Goal: Task Accomplishment & Management: Use online tool/utility

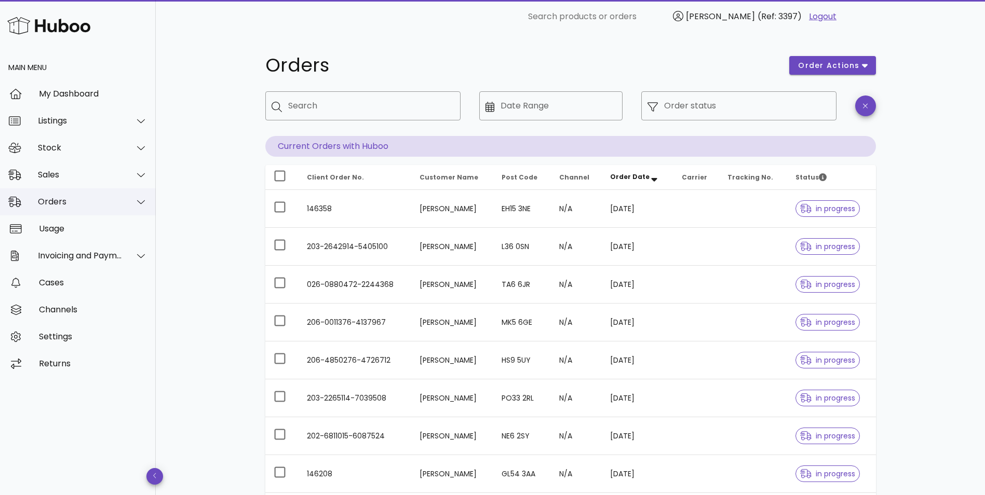
click at [57, 204] on div "Orders" at bounding box center [80, 202] width 85 height 10
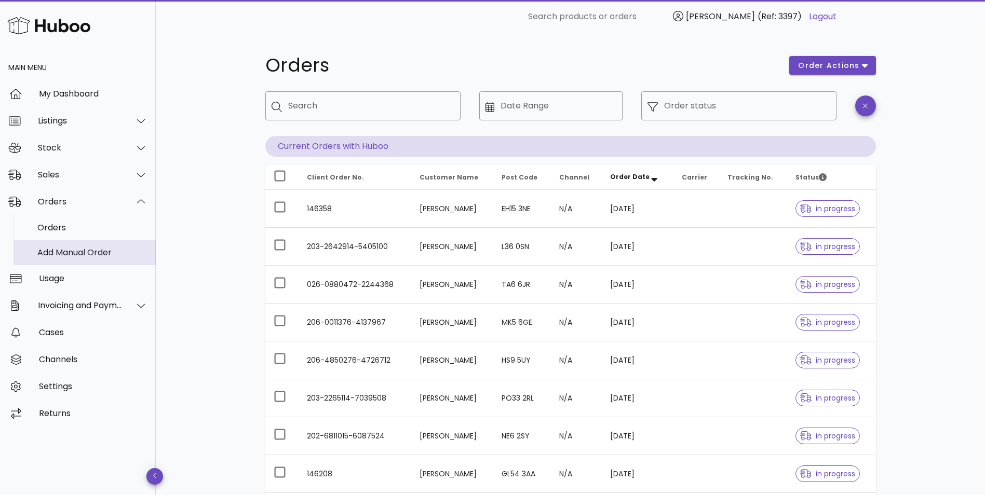
click at [58, 260] on div "Add Manual Order" at bounding box center [92, 252] width 110 height 22
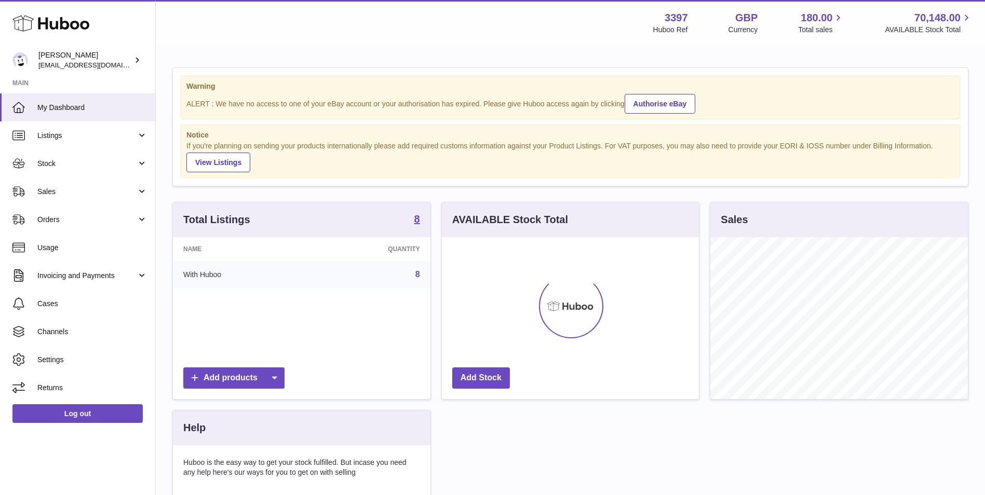
scroll to position [162, 257]
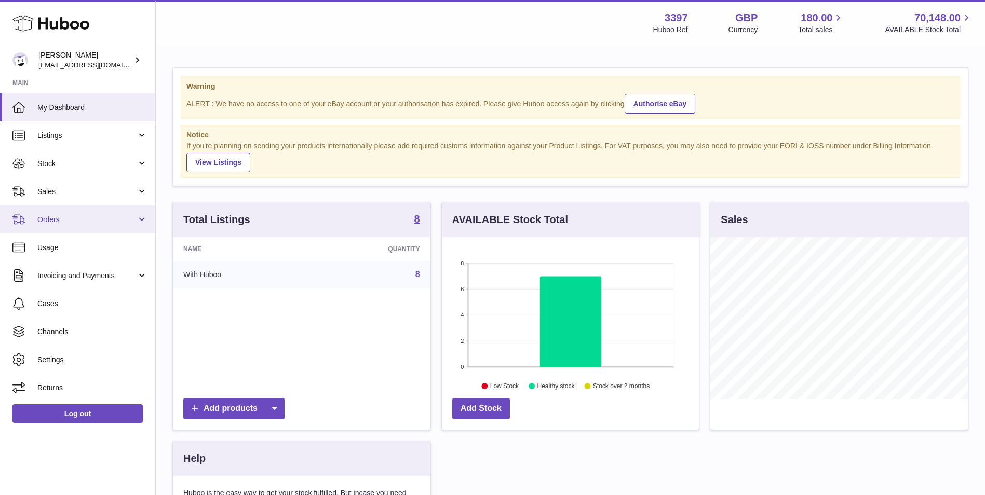
click at [66, 221] on span "Orders" at bounding box center [86, 220] width 99 height 10
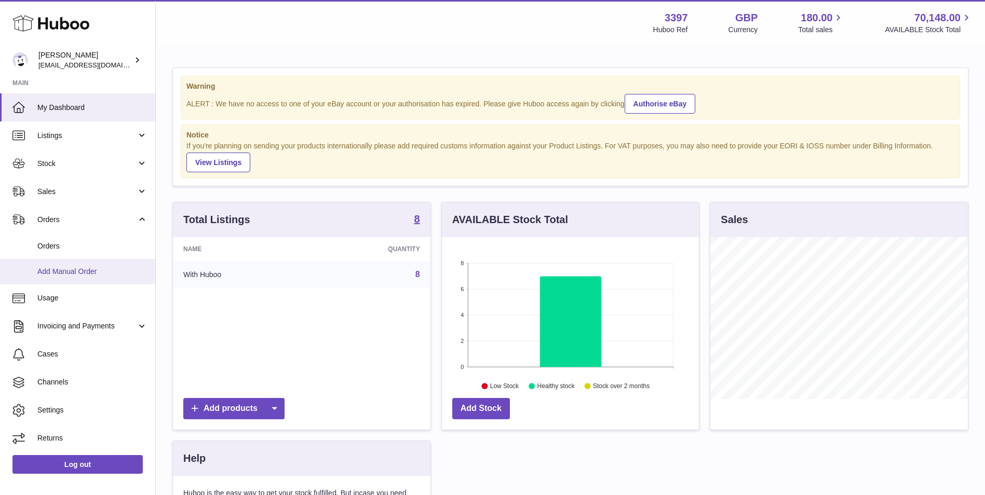
click at [67, 269] on span "Add Manual Order" at bounding box center [92, 272] width 110 height 10
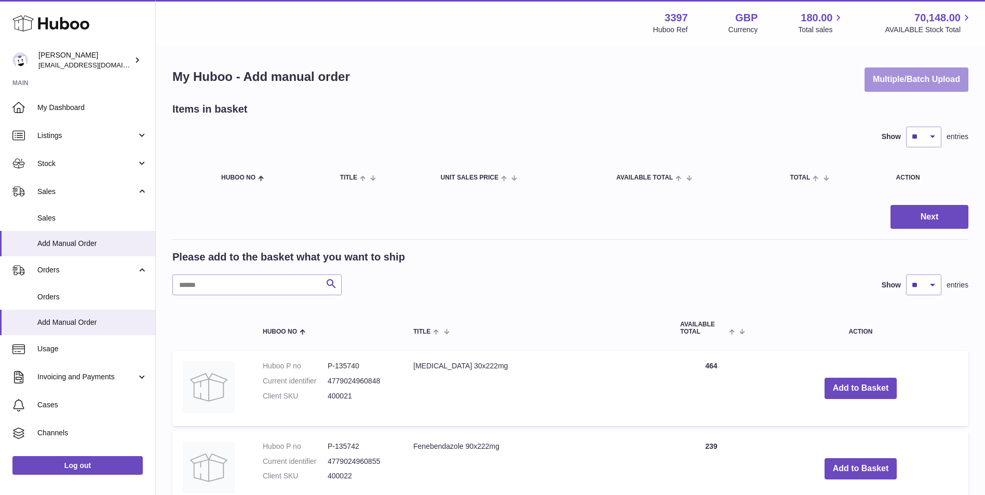
click at [889, 78] on button "Multiple/Batch Upload" at bounding box center [916, 79] width 104 height 24
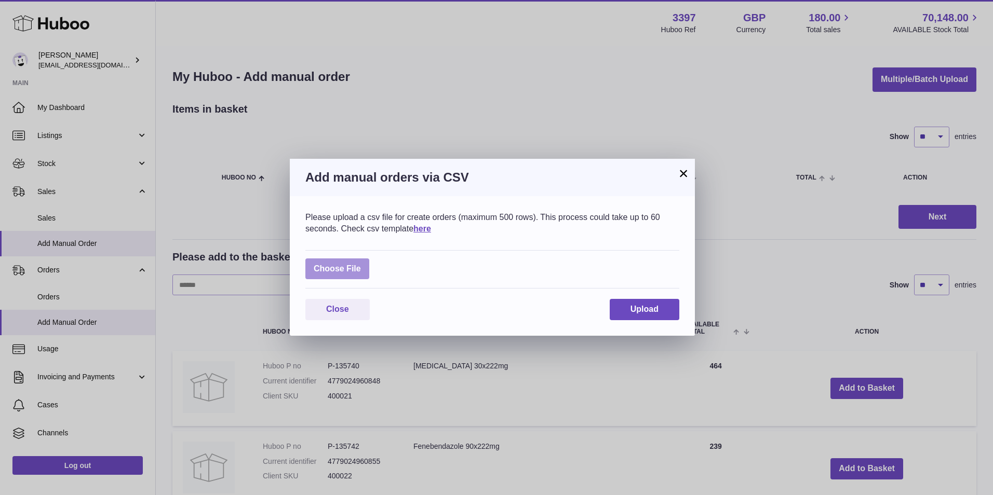
click at [336, 271] on label at bounding box center [337, 269] width 64 height 21
click at [361, 264] on input "file" at bounding box center [361, 264] width 1 height 1
type input "**********"
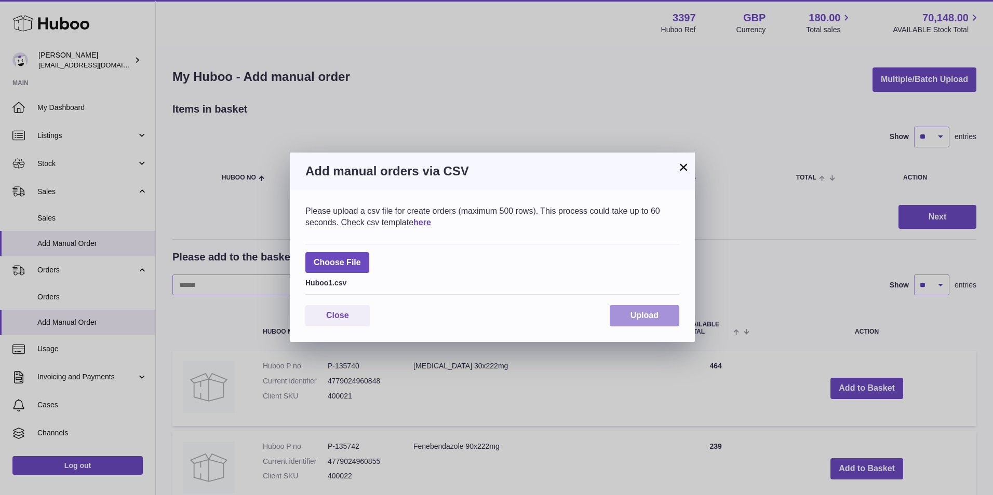
click at [640, 308] on button "Upload" at bounding box center [644, 315] width 70 height 21
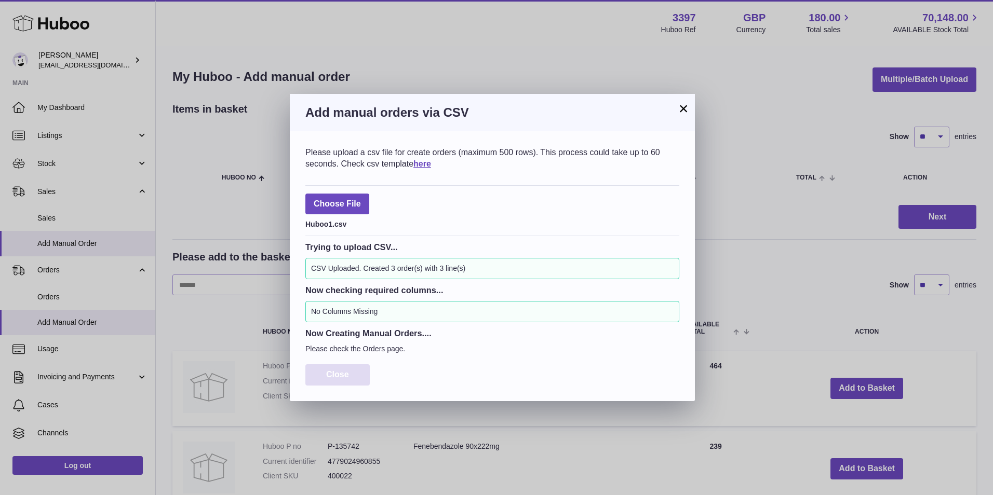
click at [333, 373] on span "Close" at bounding box center [337, 374] width 23 height 9
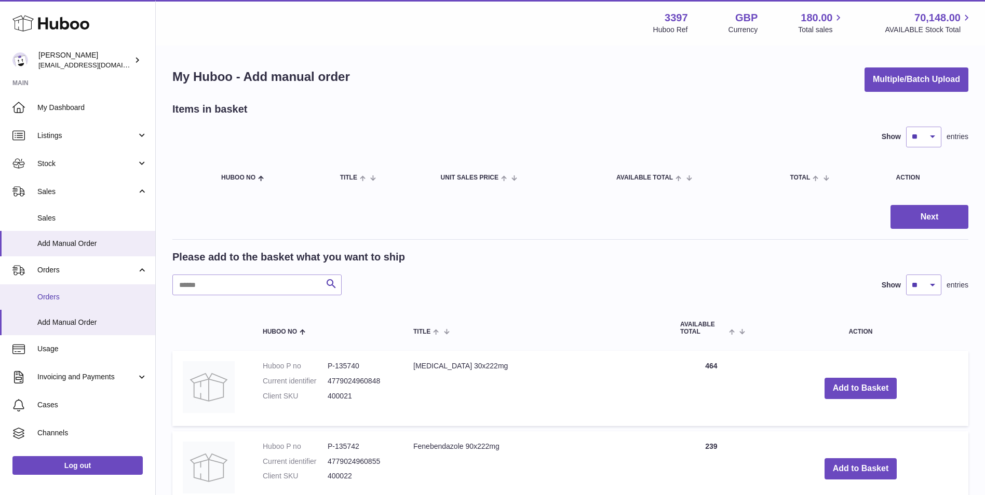
click at [76, 300] on span "Orders" at bounding box center [92, 297] width 110 height 10
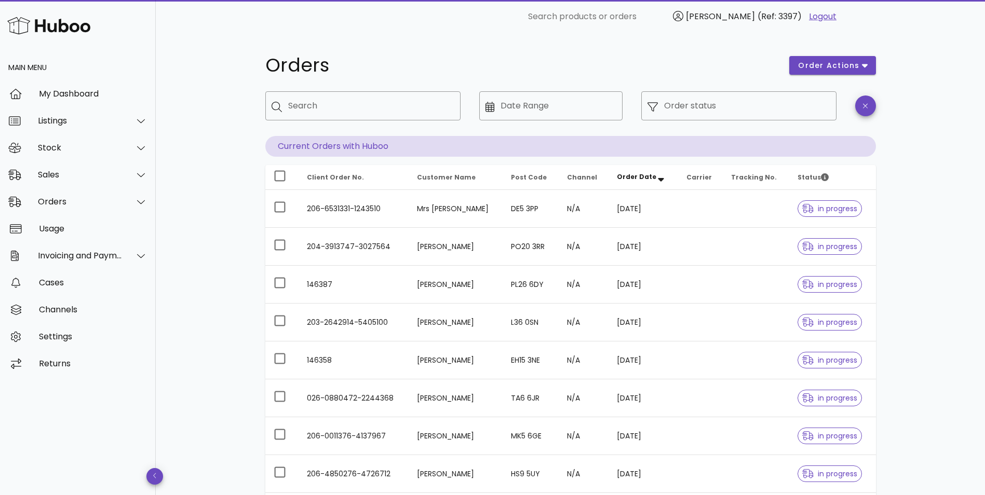
click at [421, 282] on td "Sophie Tonks" at bounding box center [456, 285] width 94 height 38
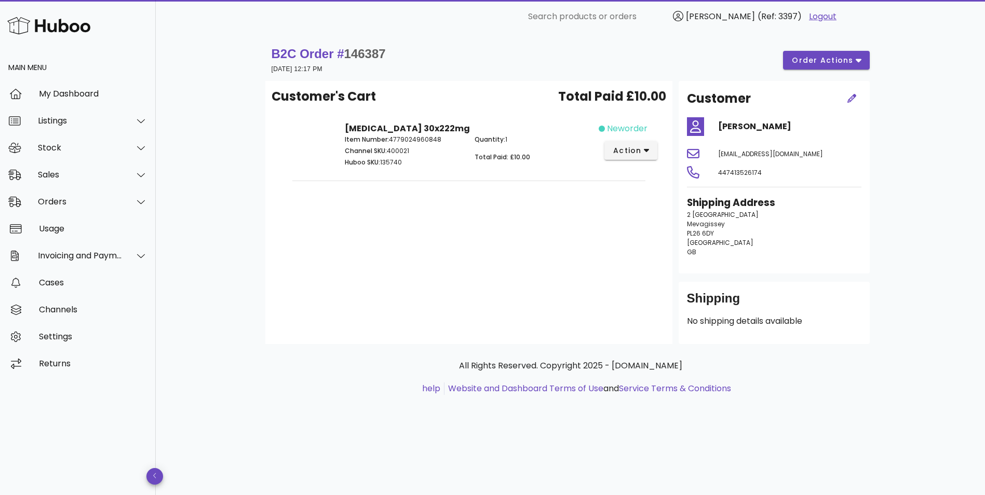
click at [378, 52] on span "146387" at bounding box center [365, 54] width 42 height 14
click at [378, 51] on span "146387" at bounding box center [365, 54] width 42 height 14
copy span "146387"
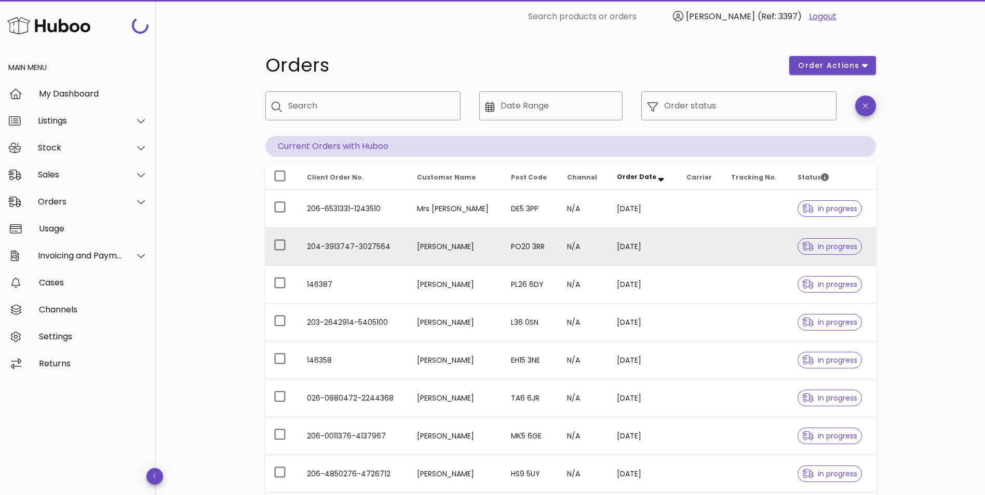
click at [385, 242] on td "204-3913747-3027564" at bounding box center [353, 247] width 110 height 38
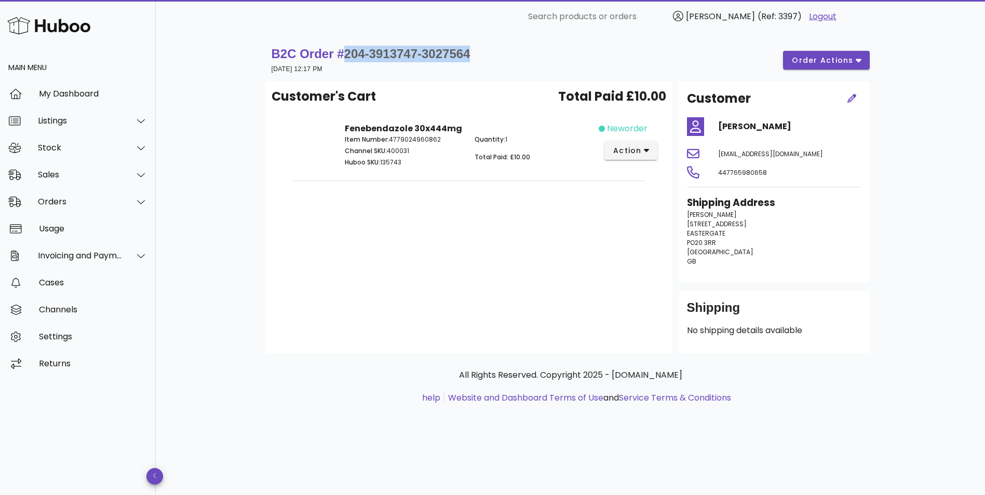
drag, startPoint x: 481, startPoint y: 57, endPoint x: 343, endPoint y: 58, distance: 138.1
click at [343, 58] on div "B2C Order # 204-3913747-3027564 26 September 2025 at 12:17 PM order actions" at bounding box center [570, 60] width 598 height 29
copy span "204-3913747-3027564"
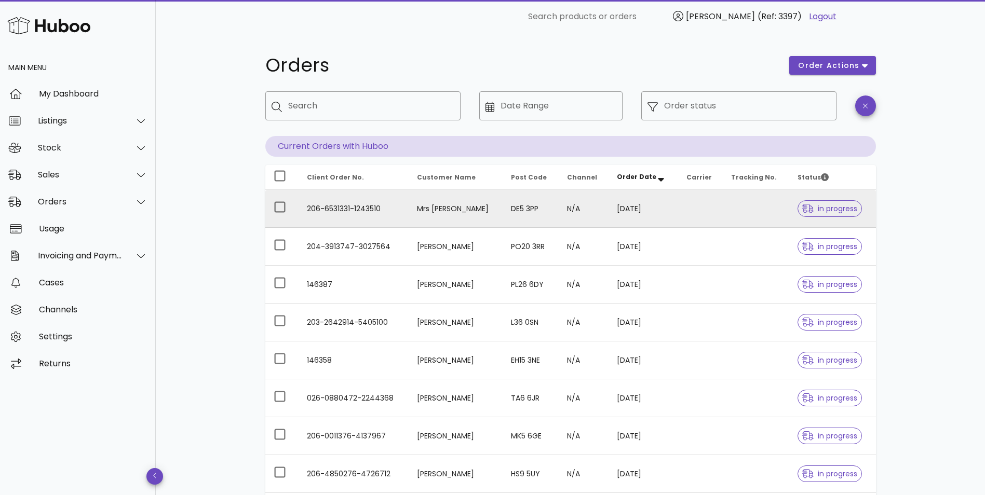
click at [444, 211] on td "Mrs Susan Hale" at bounding box center [456, 209] width 94 height 38
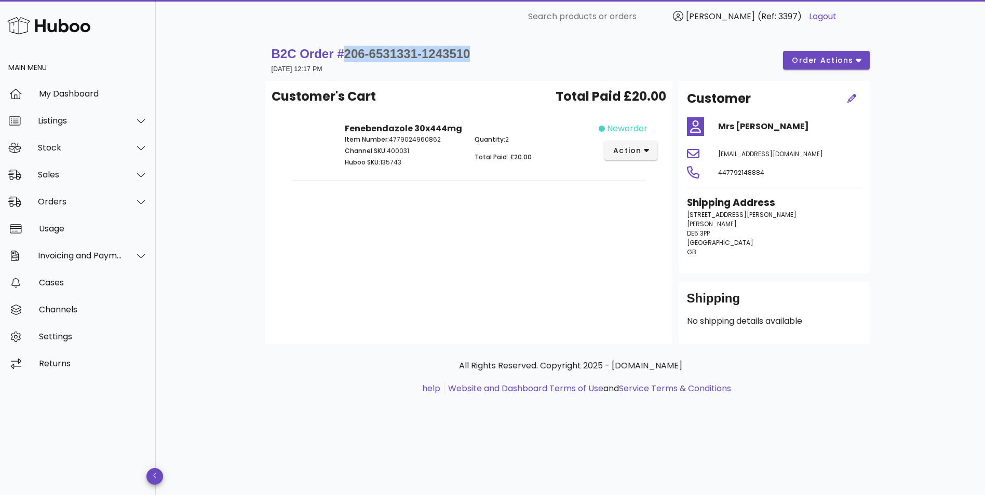
drag, startPoint x: 503, startPoint y: 55, endPoint x: 345, endPoint y: 58, distance: 157.3
click at [345, 58] on div "B2C Order # 206-6531331-1243510 26 September 2025 at 12:17 PM order actions" at bounding box center [570, 60] width 598 height 29
copy span "206-6531331-1243510"
